Goal: Task Accomplishment & Management: Use online tool/utility

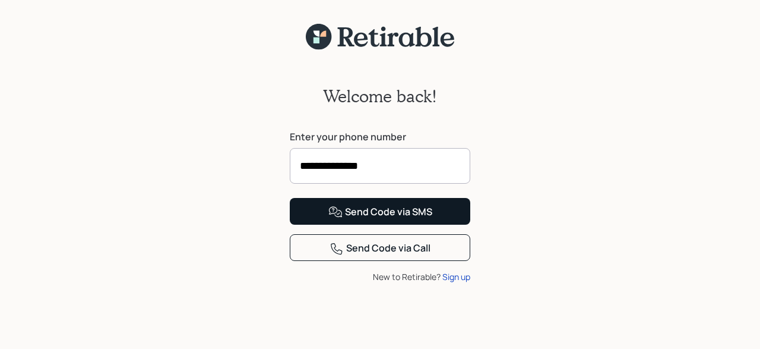
type input "**********"
click at [375, 219] on div "Send Code via SMS" at bounding box center [381, 212] width 104 height 14
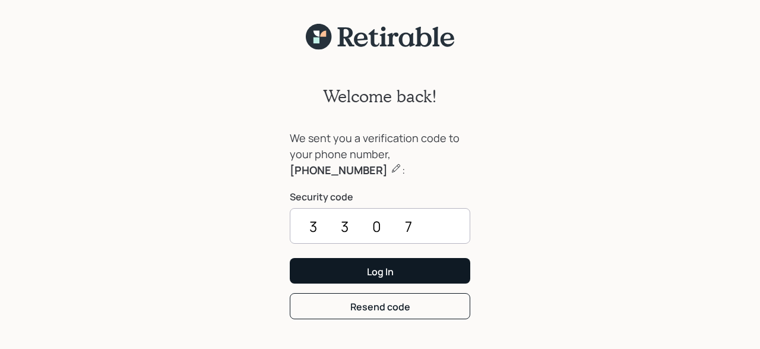
type input "3307"
click at [377, 269] on div "Log In" at bounding box center [380, 271] width 27 height 13
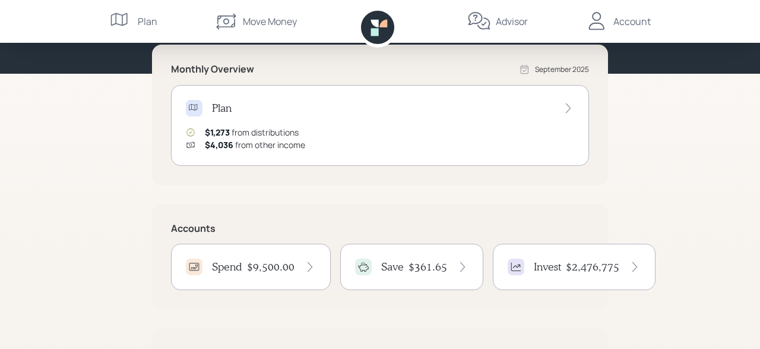
scroll to position [185, 0]
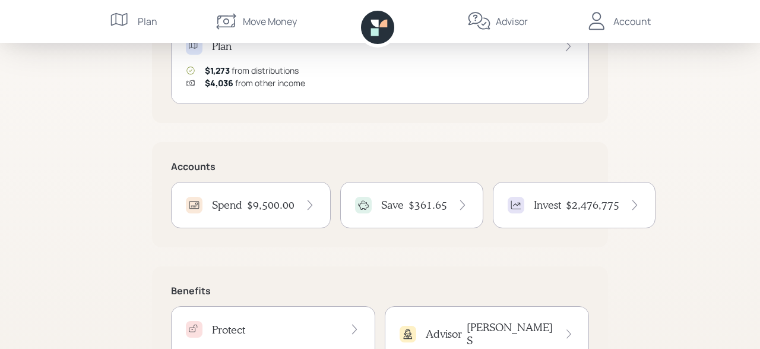
click at [239, 200] on h4 "Spend" at bounding box center [227, 204] width 30 height 13
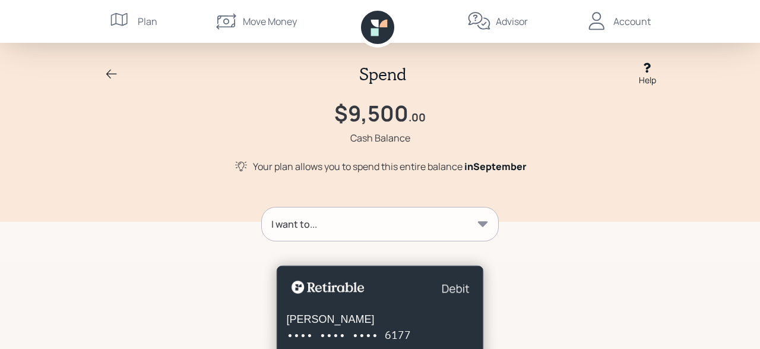
click at [482, 221] on icon at bounding box center [483, 224] width 12 height 12
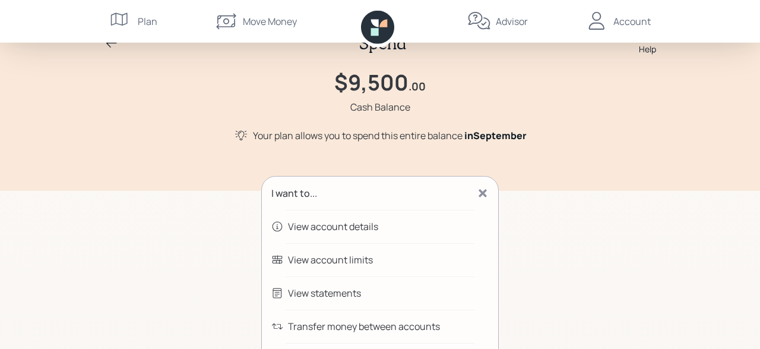
scroll to position [62, 0]
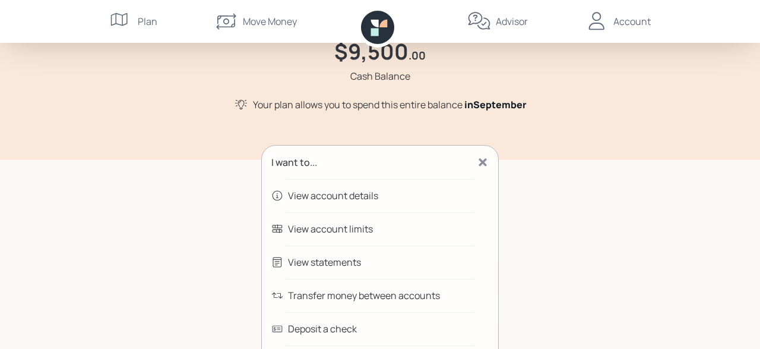
click at [314, 299] on div "Transfer money between accounts" at bounding box center [364, 295] width 152 height 14
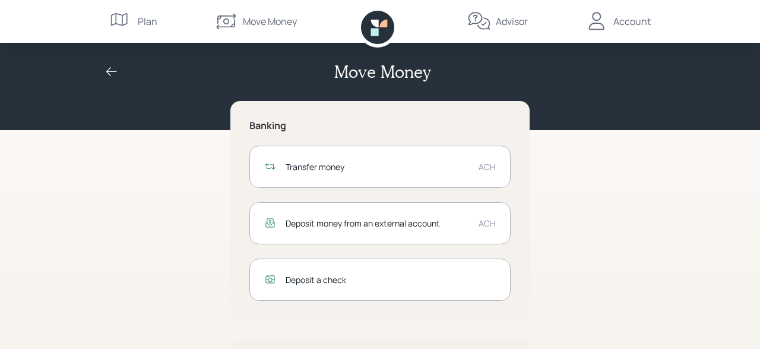
click at [411, 169] on div "Transfer money" at bounding box center [378, 166] width 184 height 12
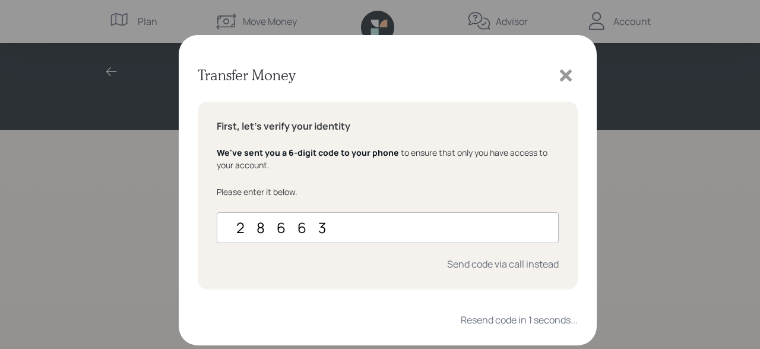
type input "286633"
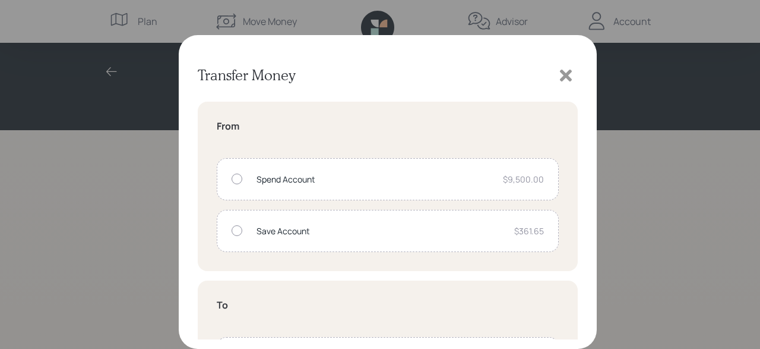
click at [238, 181] on div at bounding box center [237, 178] width 11 height 11
radio input "true"
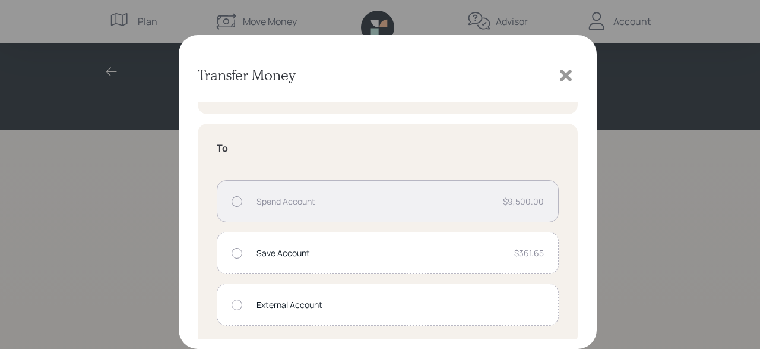
scroll to position [160, 0]
click at [235, 251] on div at bounding box center [237, 250] width 11 height 11
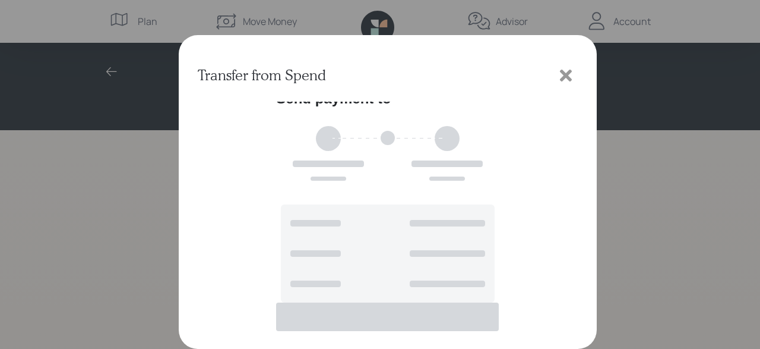
scroll to position [0, 0]
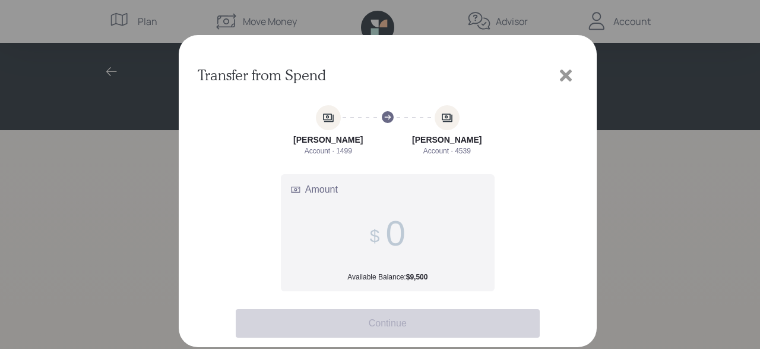
click at [397, 234] on input "Amount Available Balance: $9,500" at bounding box center [396, 233] width 20 height 41
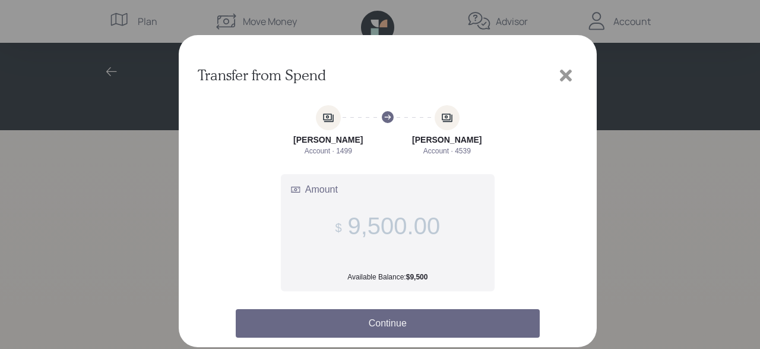
type input "9,500.00"
click at [412, 324] on button "Continue" at bounding box center [388, 323] width 304 height 29
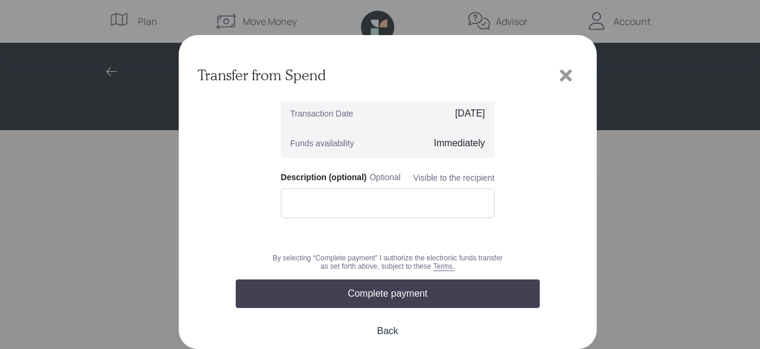
scroll to position [143, 0]
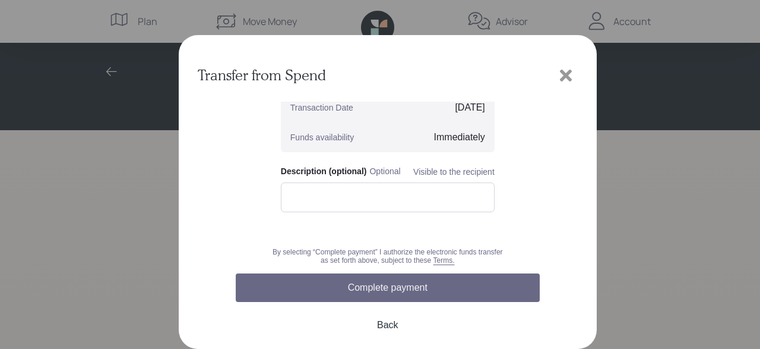
click at [365, 292] on button "Complete payment" at bounding box center [388, 287] width 304 height 29
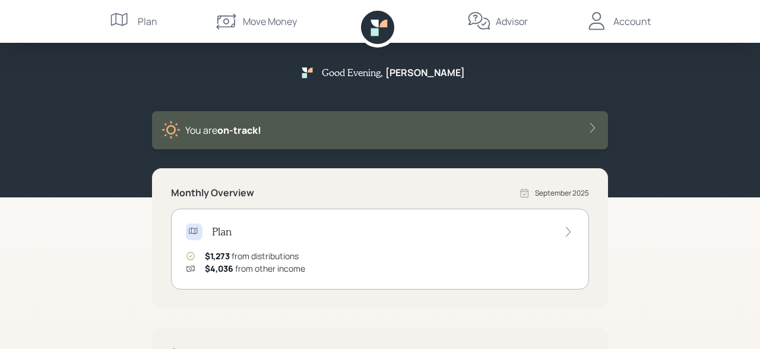
click at [636, 18] on div "Account" at bounding box center [632, 21] width 37 height 14
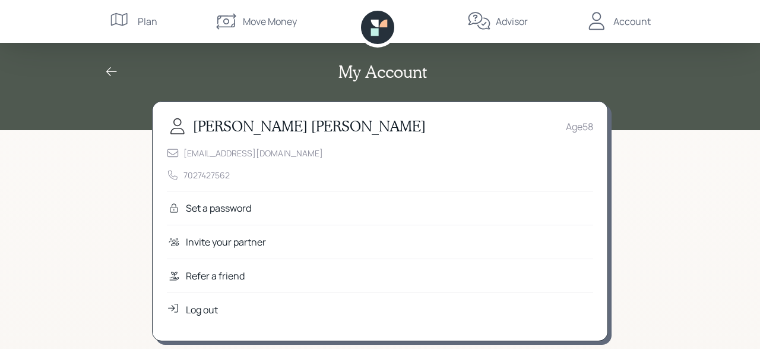
click at [201, 308] on div "Log out" at bounding box center [202, 309] width 32 height 14
